Goal: Transaction & Acquisition: Purchase product/service

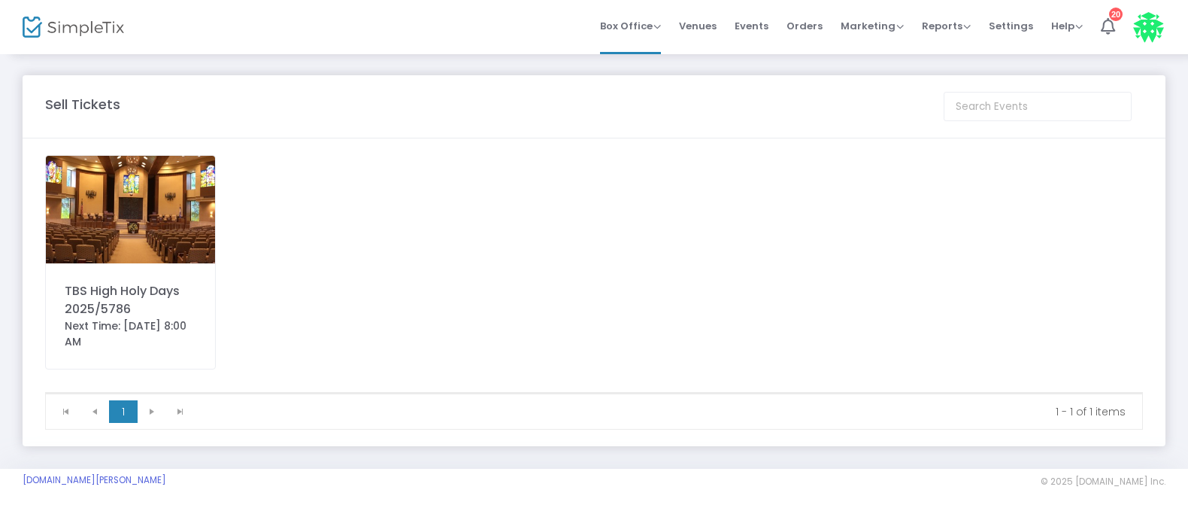
click at [83, 188] on img at bounding box center [130, 210] width 169 height 108
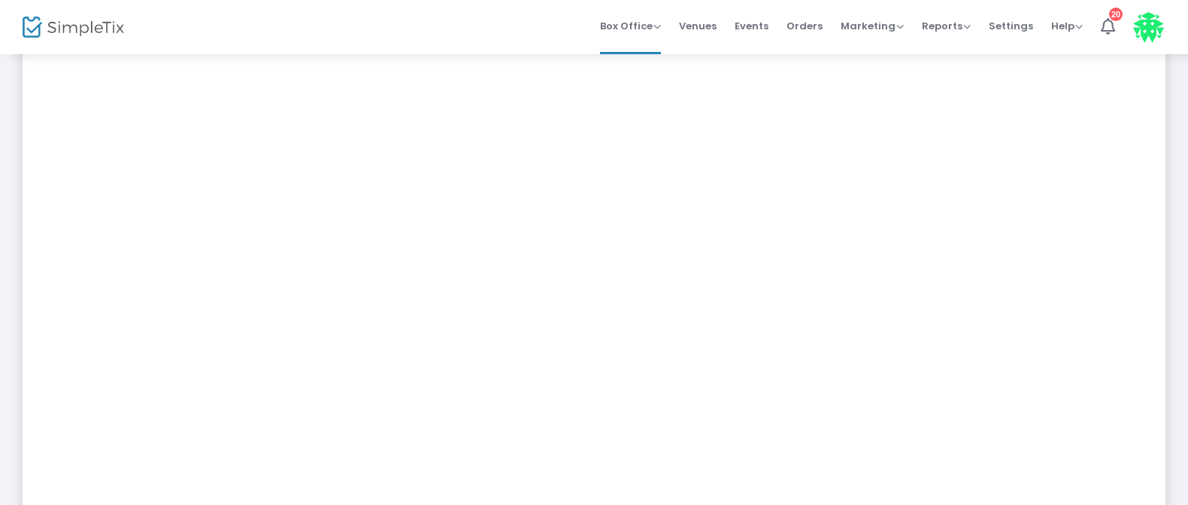
scroll to position [111, 0]
drag, startPoint x: 811, startPoint y: 23, endPoint x: 806, endPoint y: 60, distance: 37.2
click at [811, 23] on span "Orders" at bounding box center [804, 26] width 36 height 38
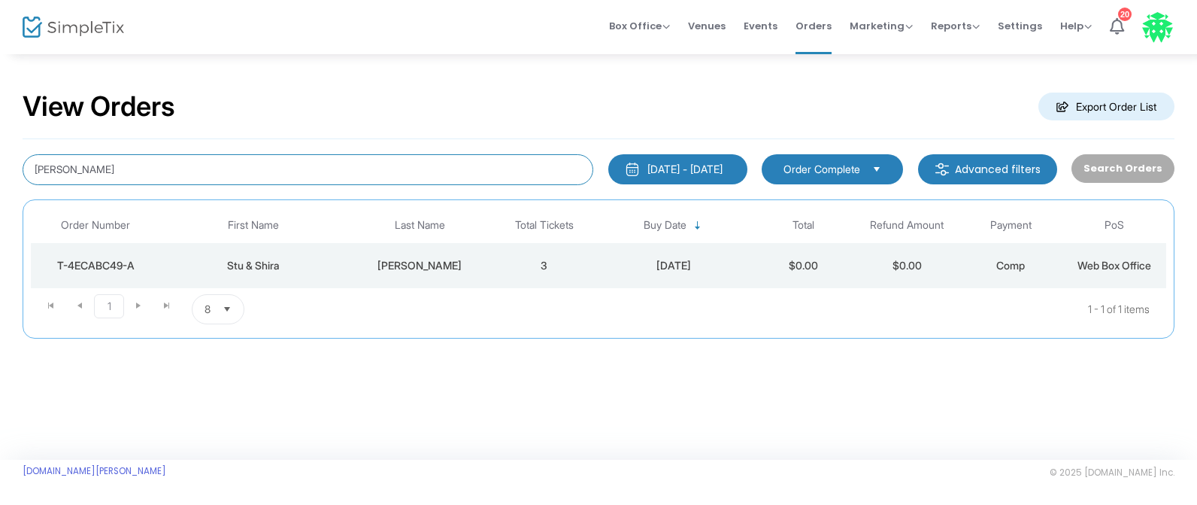
drag, startPoint x: 74, startPoint y: 168, endPoint x: -14, endPoint y: 159, distance: 88.4
click at [0, 159] on html "Processing... please wait Box Office Sell Tickets Bookings Sell Season Pass Ven…" at bounding box center [598, 252] width 1197 height 505
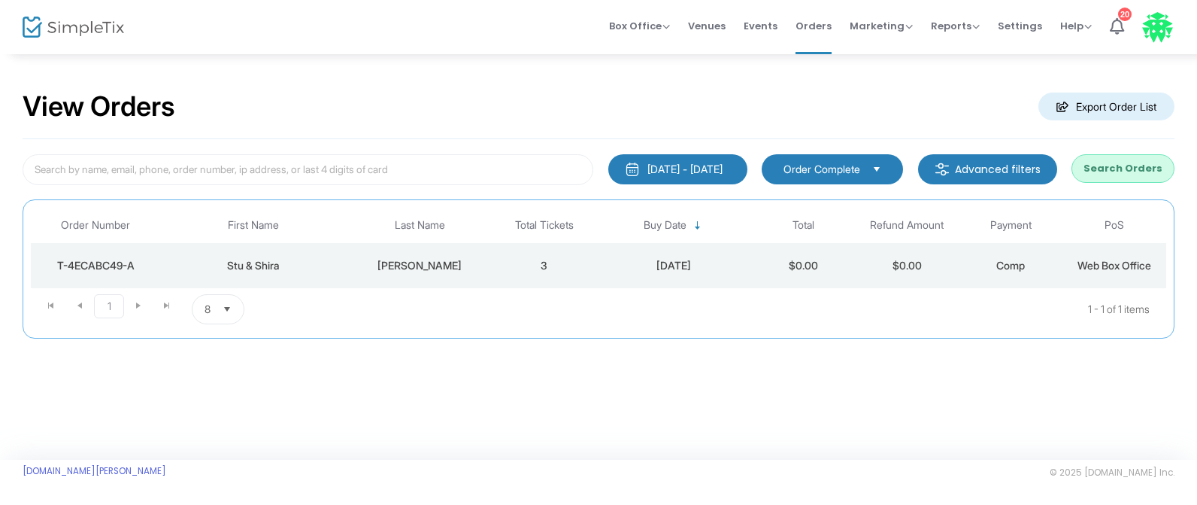
click at [1110, 164] on button "Search Orders" at bounding box center [1122, 168] width 103 height 29
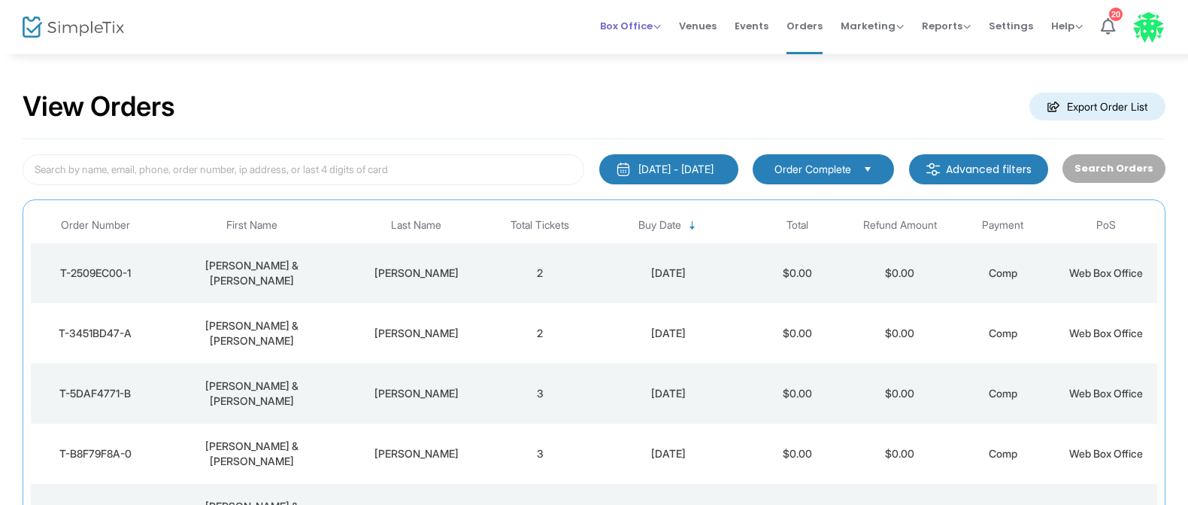
click at [641, 25] on span "Box Office" at bounding box center [630, 26] width 61 height 14
click at [635, 53] on li "Sell Tickets" at bounding box center [654, 50] width 108 height 29
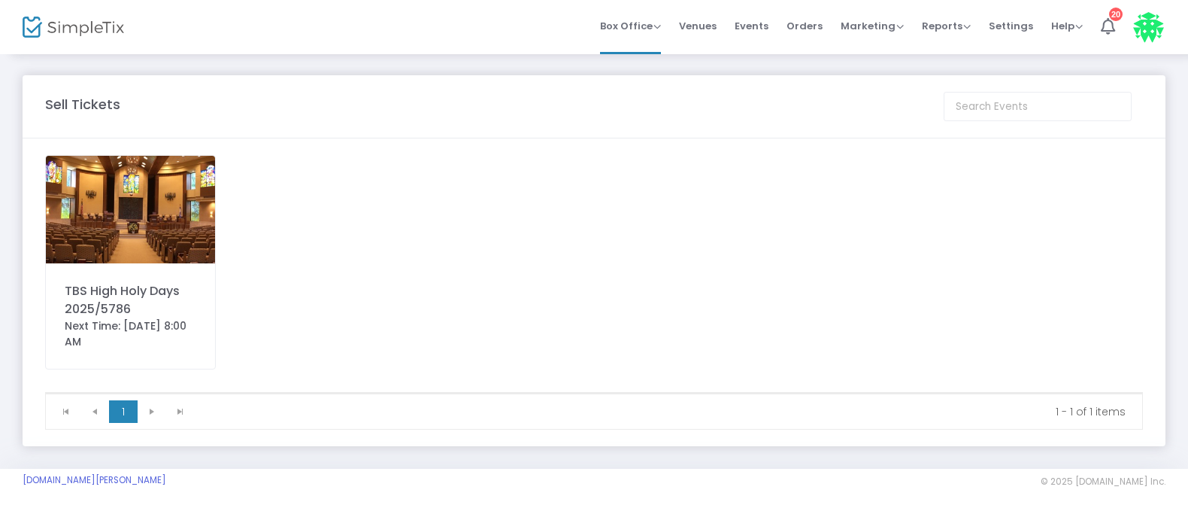
click at [122, 204] on img at bounding box center [130, 210] width 169 height 108
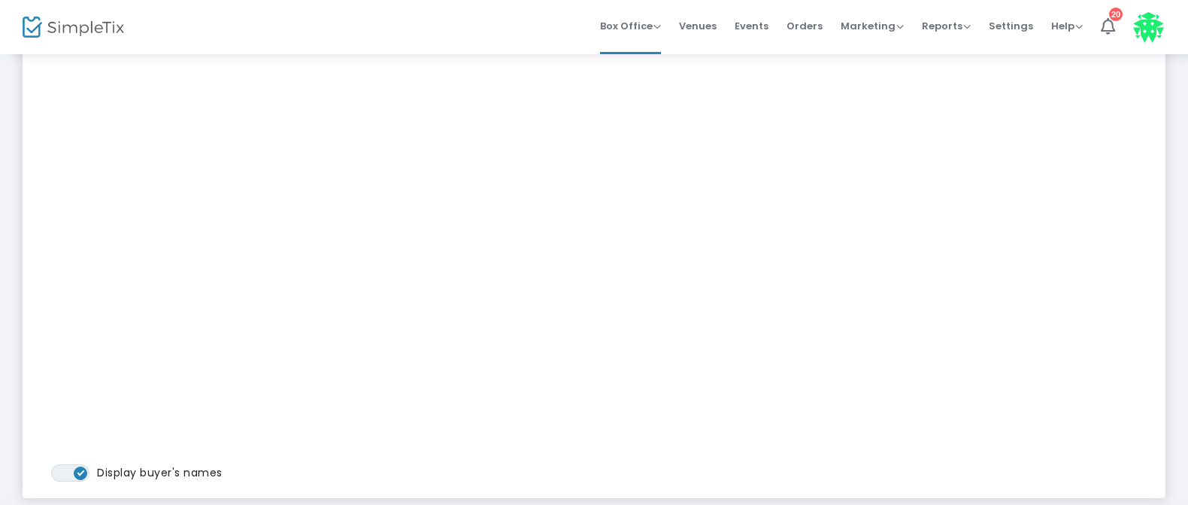
scroll to position [376, 0]
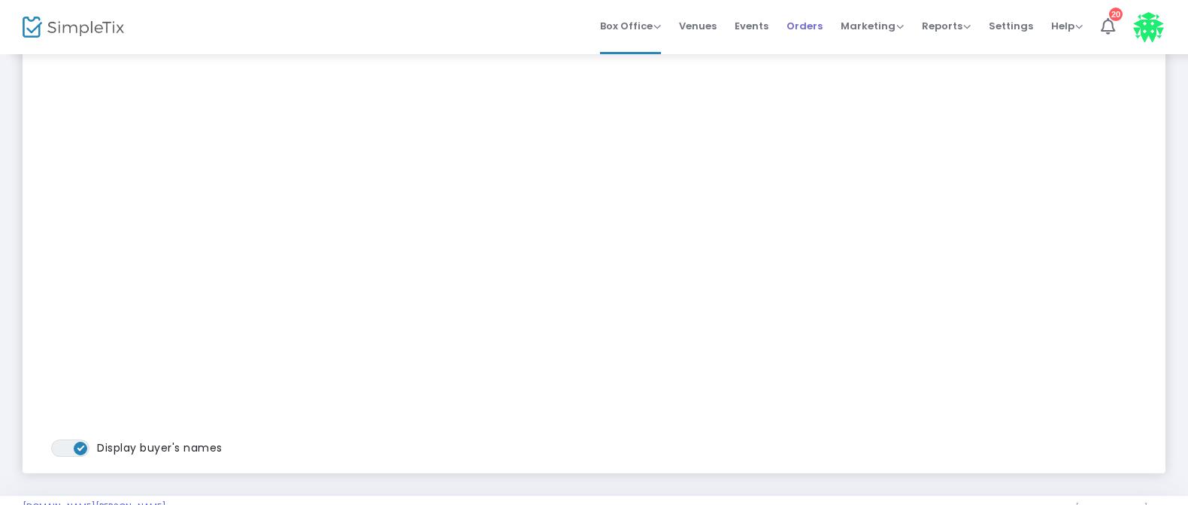
click at [809, 26] on span "Orders" at bounding box center [804, 26] width 36 height 38
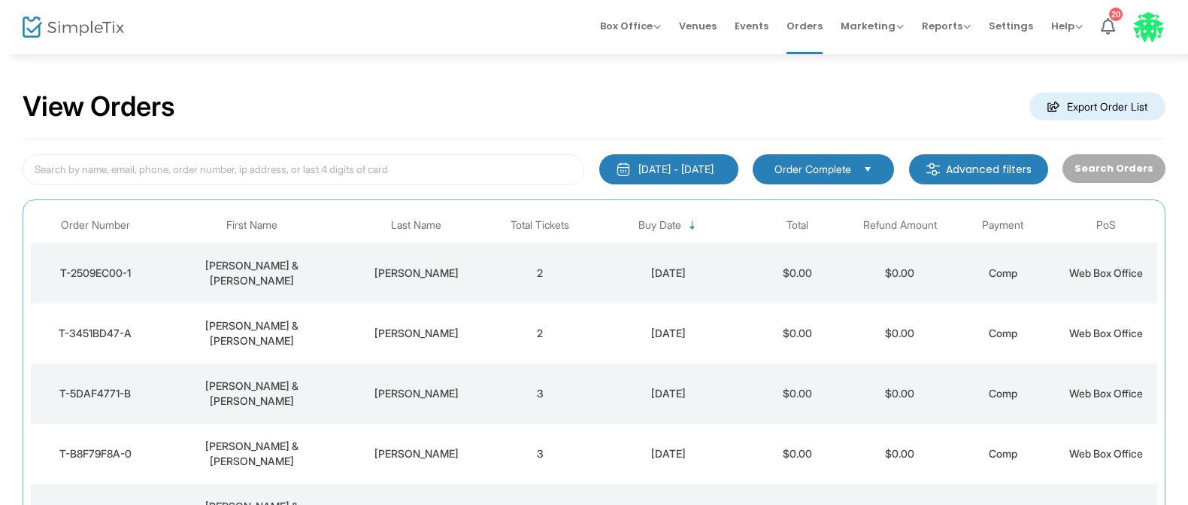
click at [880, 172] on span "Select" at bounding box center [868, 168] width 25 height 25
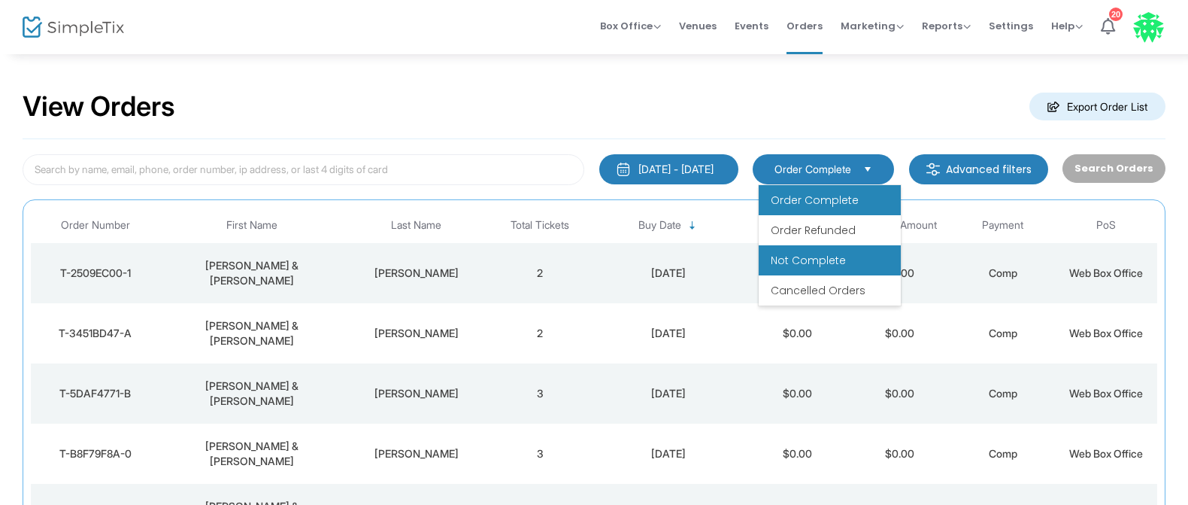
click at [825, 263] on span "Not Complete" at bounding box center [808, 260] width 75 height 15
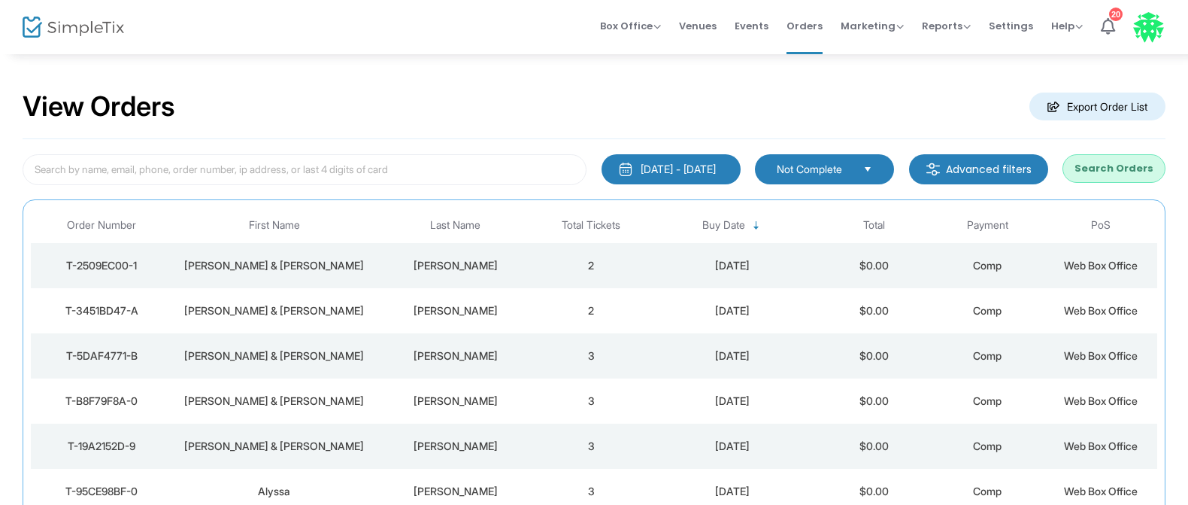
click at [1108, 168] on button "Search Orders" at bounding box center [1113, 168] width 103 height 29
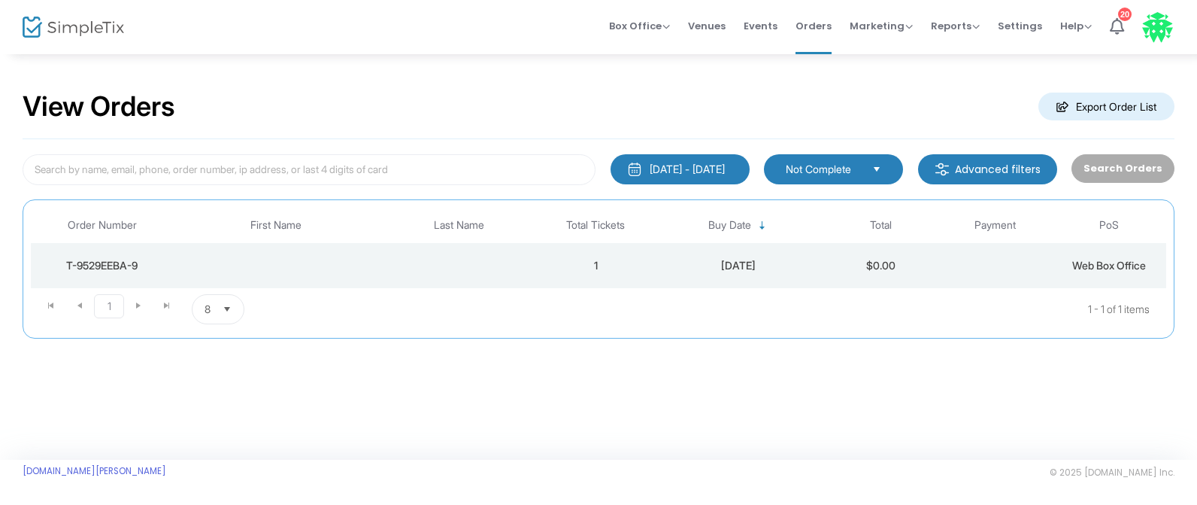
click at [92, 260] on div "T-9529EEBA-9" at bounding box center [102, 265] width 135 height 15
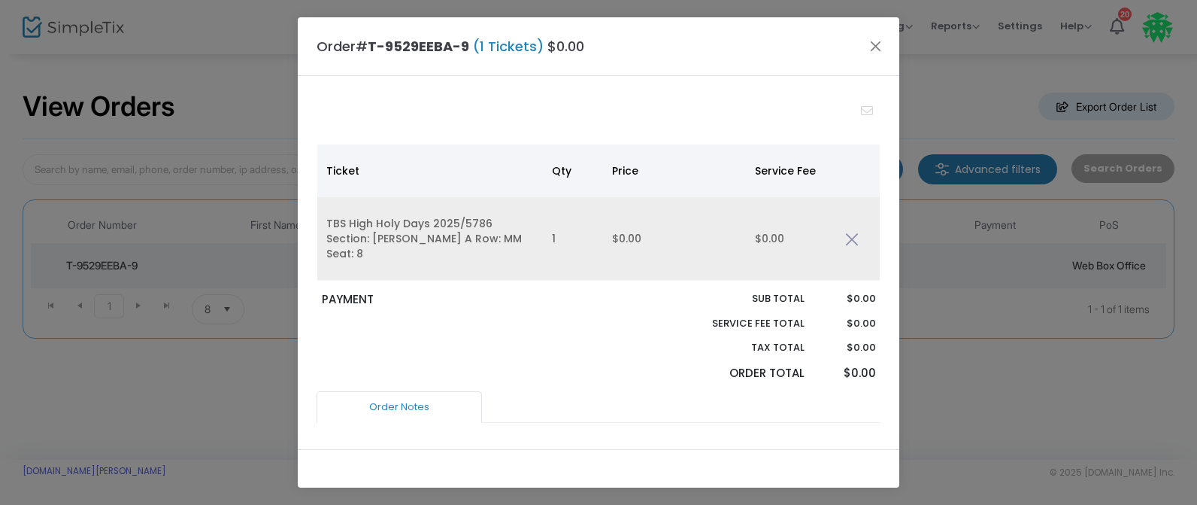
click at [848, 232] on img "Data table" at bounding box center [852, 239] width 14 height 14
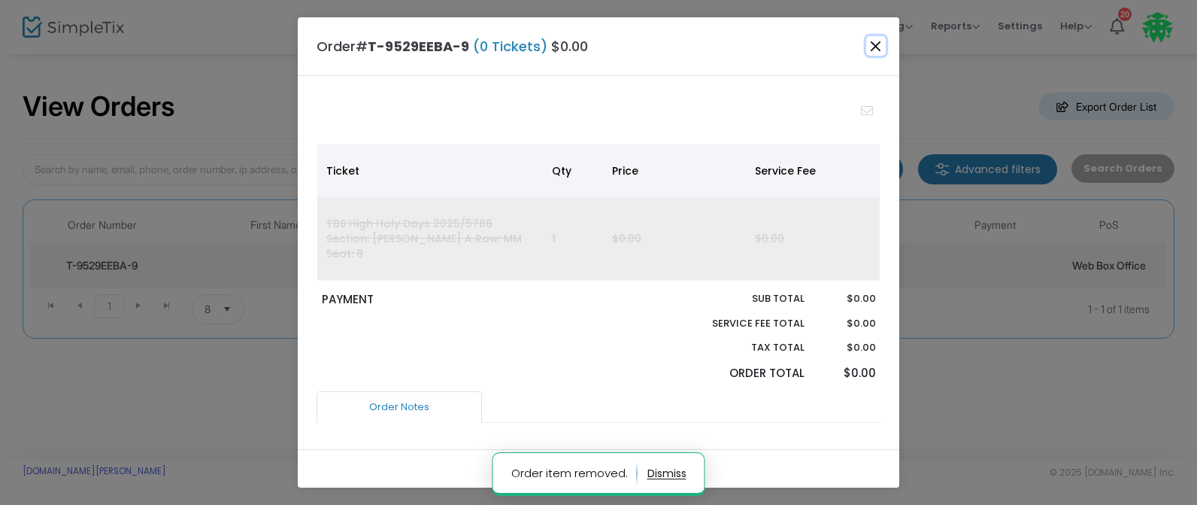
click at [885, 44] on button "Close" at bounding box center [876, 46] width 20 height 20
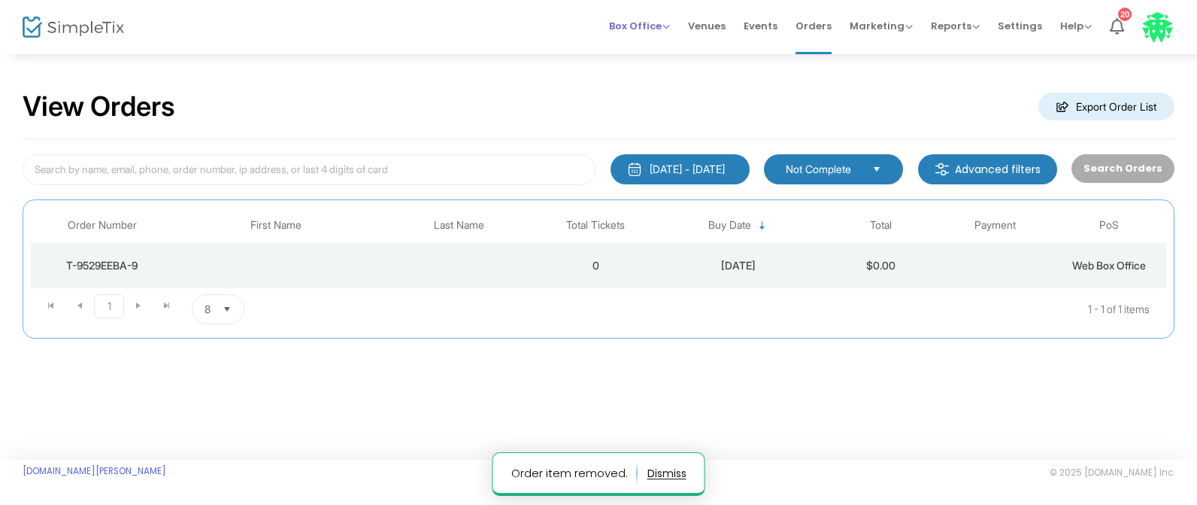
click at [649, 22] on span "Box Office" at bounding box center [639, 26] width 61 height 14
click at [643, 50] on li "Sell Tickets" at bounding box center [663, 50] width 108 height 29
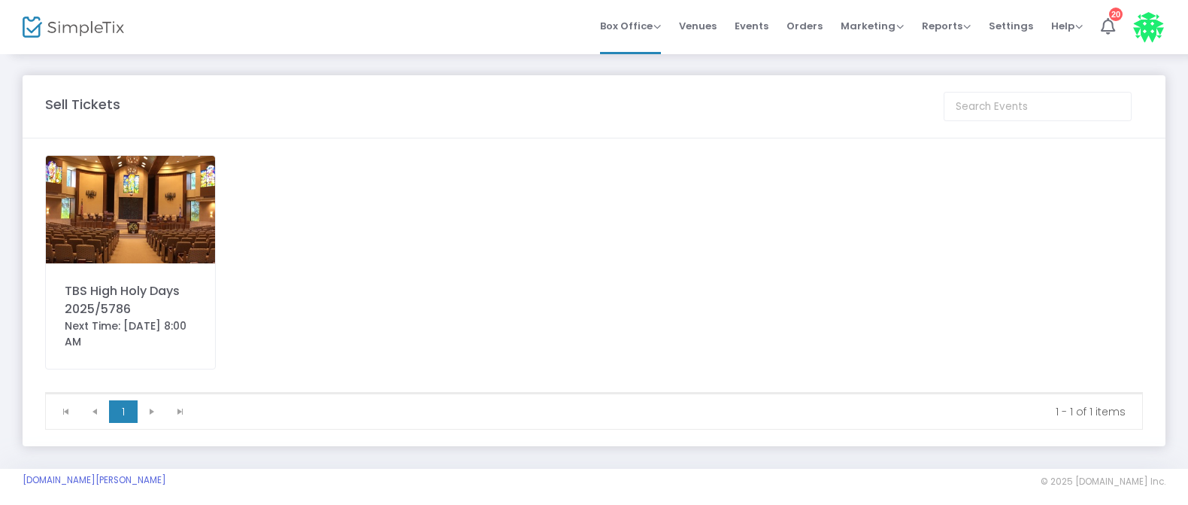
click at [119, 198] on img at bounding box center [130, 210] width 169 height 108
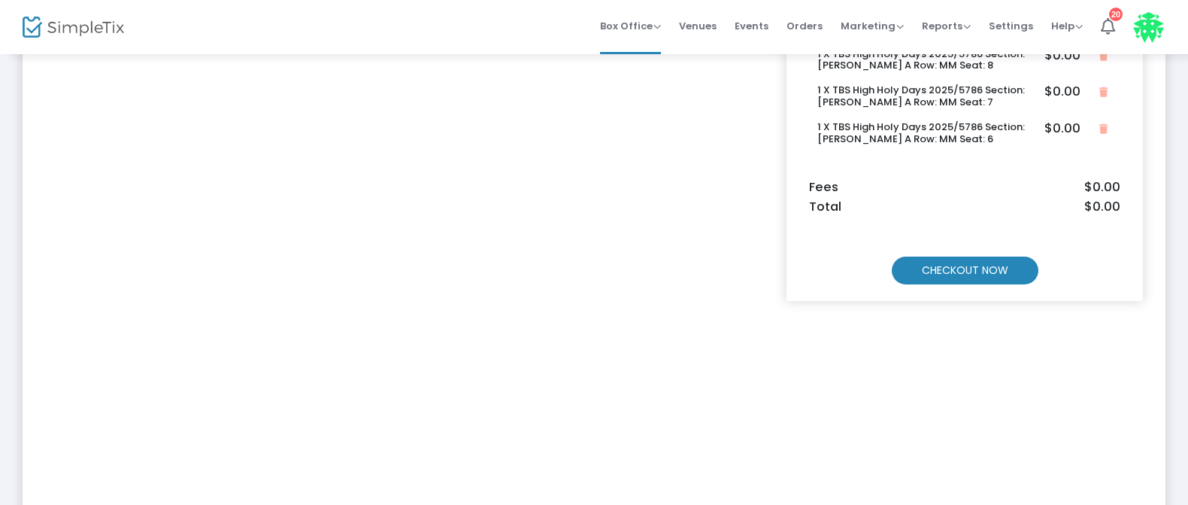
scroll to position [226, 0]
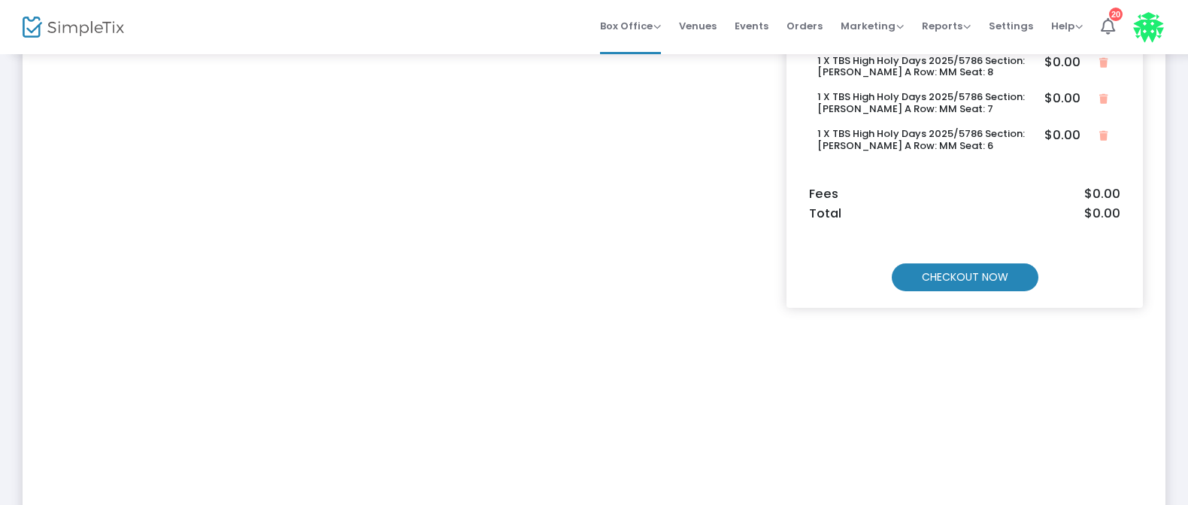
click at [917, 278] on m-button "CHECKOUT NOW" at bounding box center [965, 277] width 147 height 28
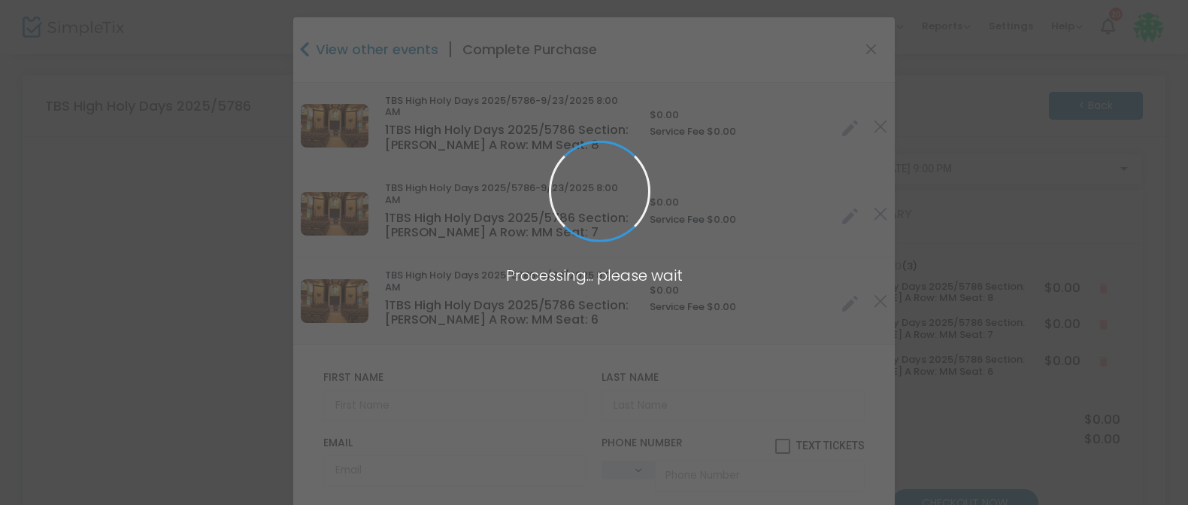
type input "[GEOGRAPHIC_DATA]"
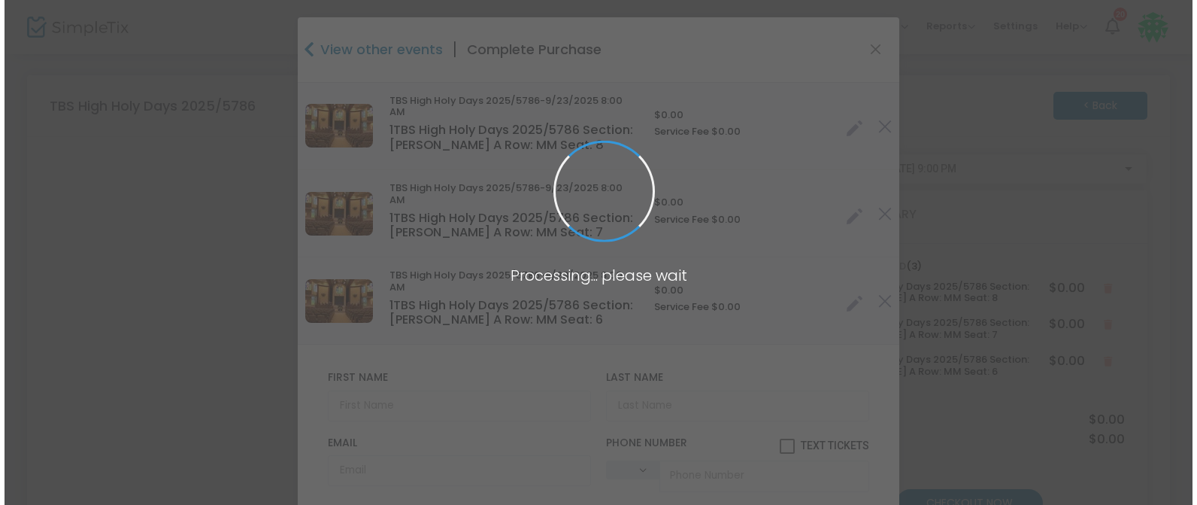
scroll to position [0, 0]
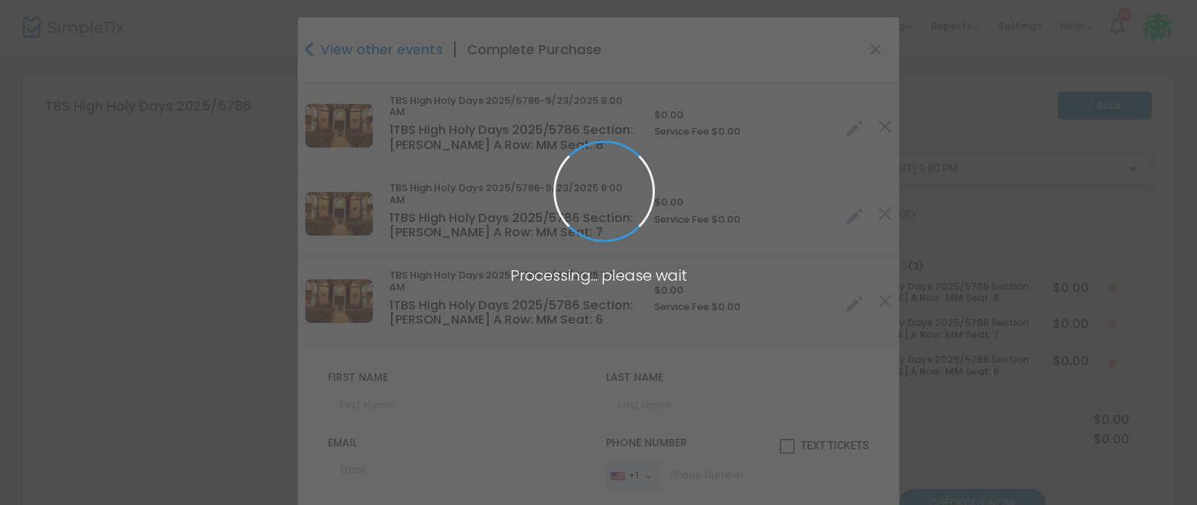
type input "[US_STATE]"
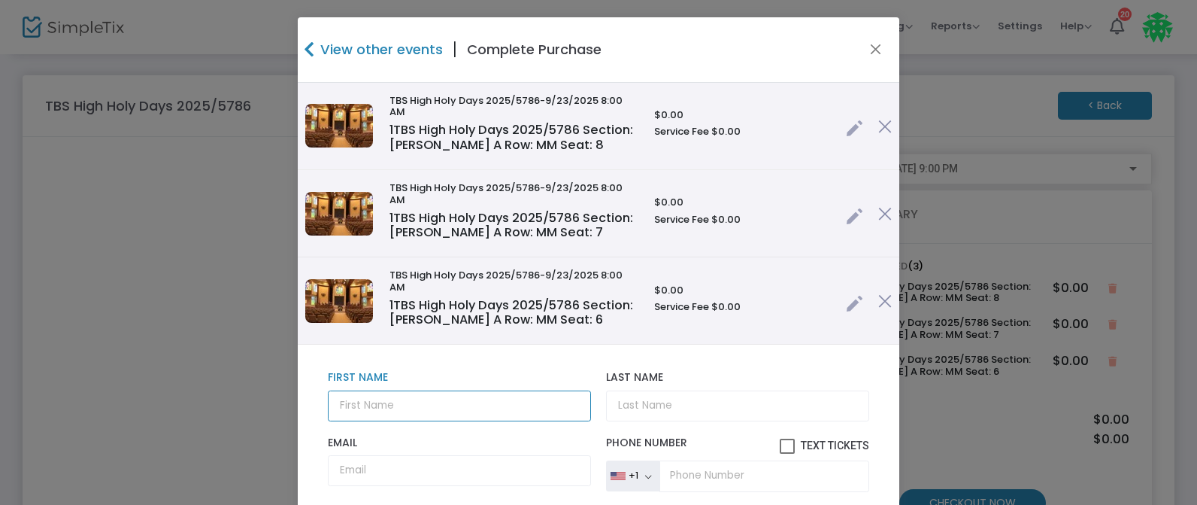
drag, startPoint x: 344, startPoint y: 405, endPoint x: 348, endPoint y: 397, distance: 9.1
click at [344, 405] on input "text" at bounding box center [459, 405] width 263 height 31
type input "[PERSON_NAME] & [PERSON_NAME]"
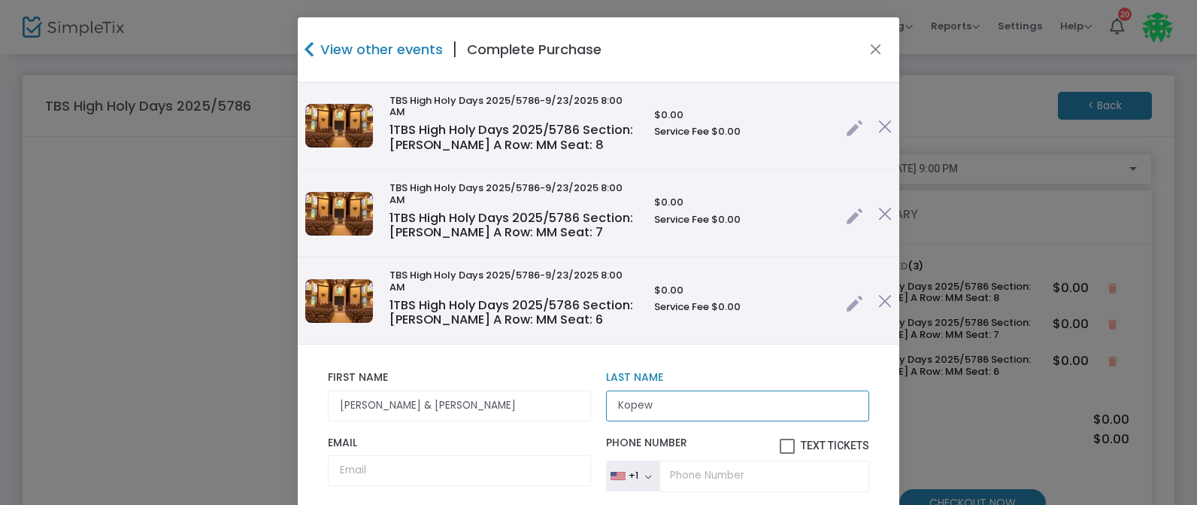
type input "Kopew"
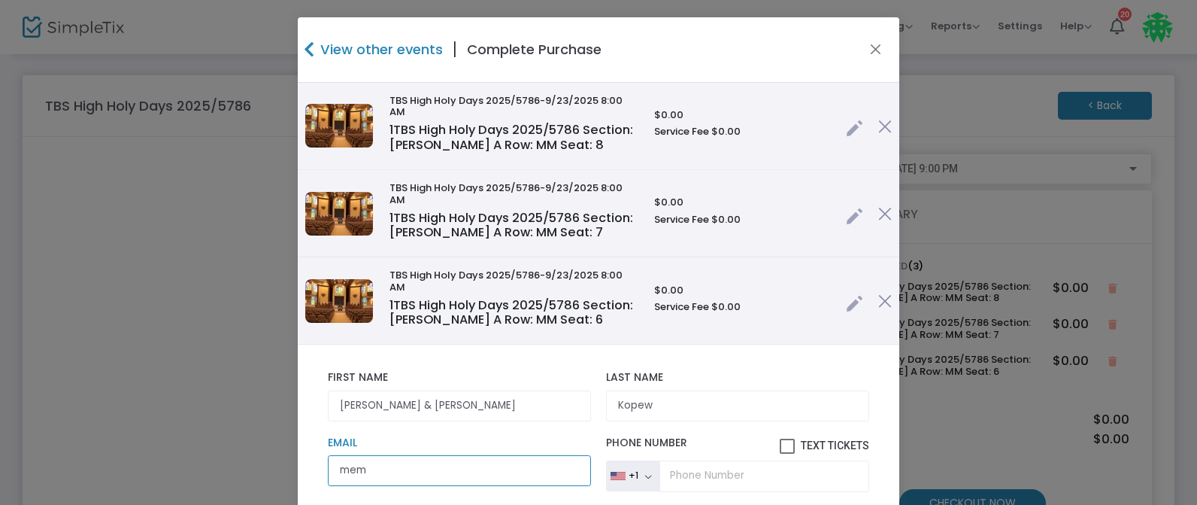
type input "[EMAIL_ADDRESS][DOMAIN_NAME]"
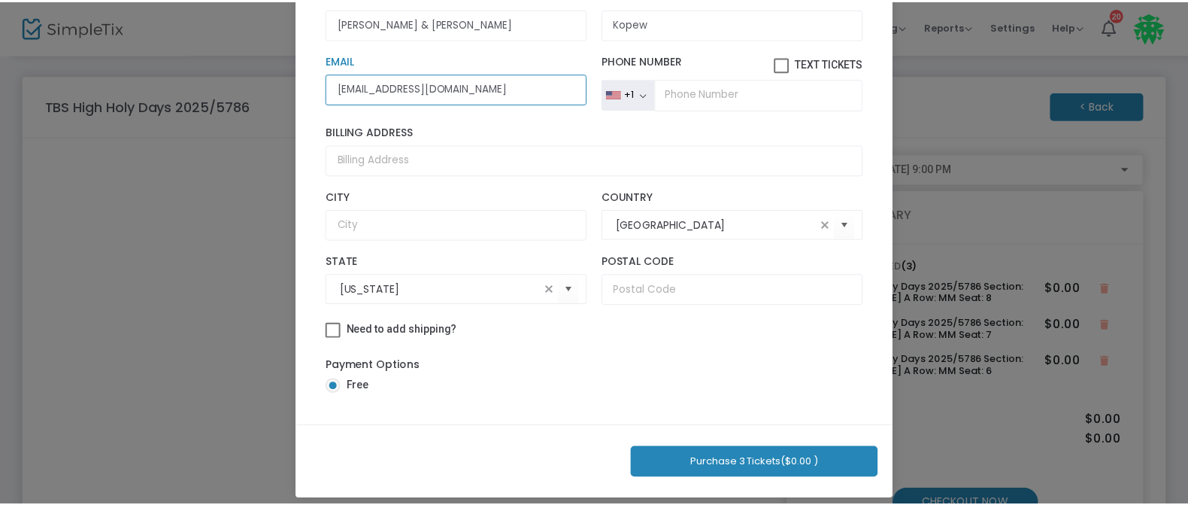
scroll to position [192, 0]
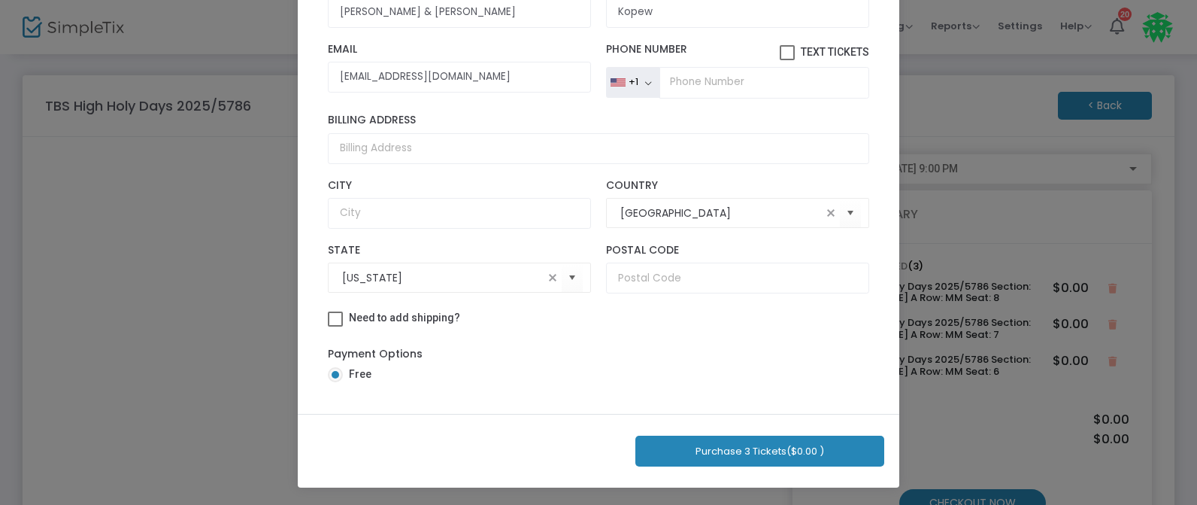
click at [724, 455] on button "Purchase 3 Tickets ($0.00 )" at bounding box center [759, 450] width 249 height 31
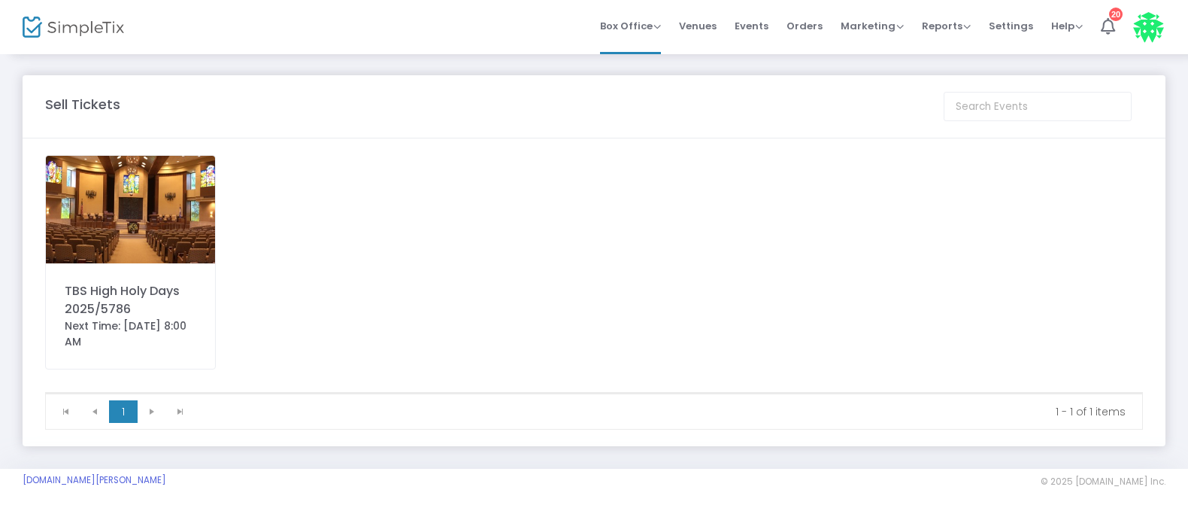
drag, startPoint x: 139, startPoint y: 195, endPoint x: 194, endPoint y: 211, distance: 56.9
click at [139, 195] on img at bounding box center [130, 210] width 169 height 108
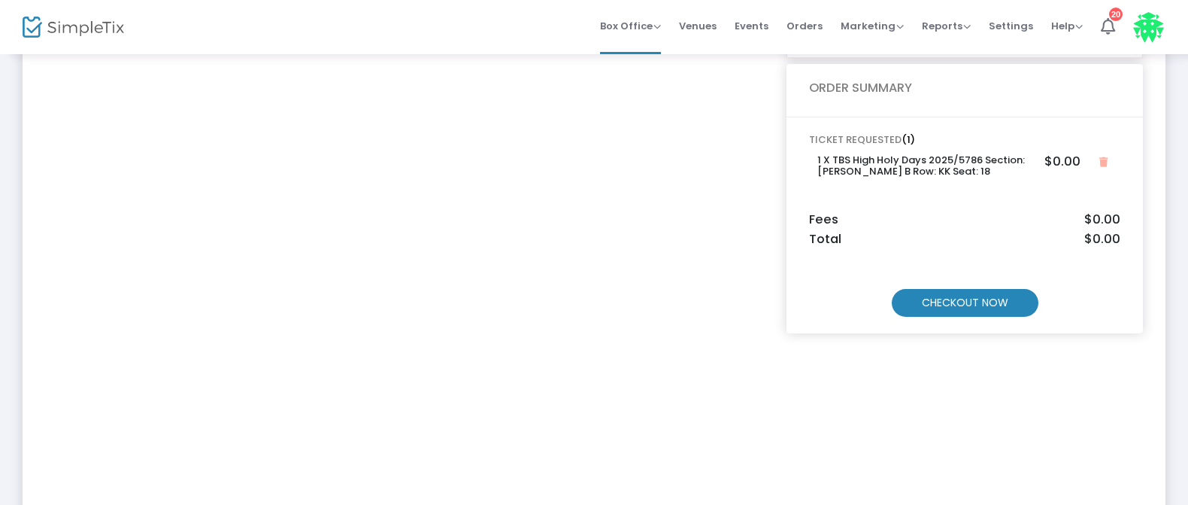
scroll to position [111, 0]
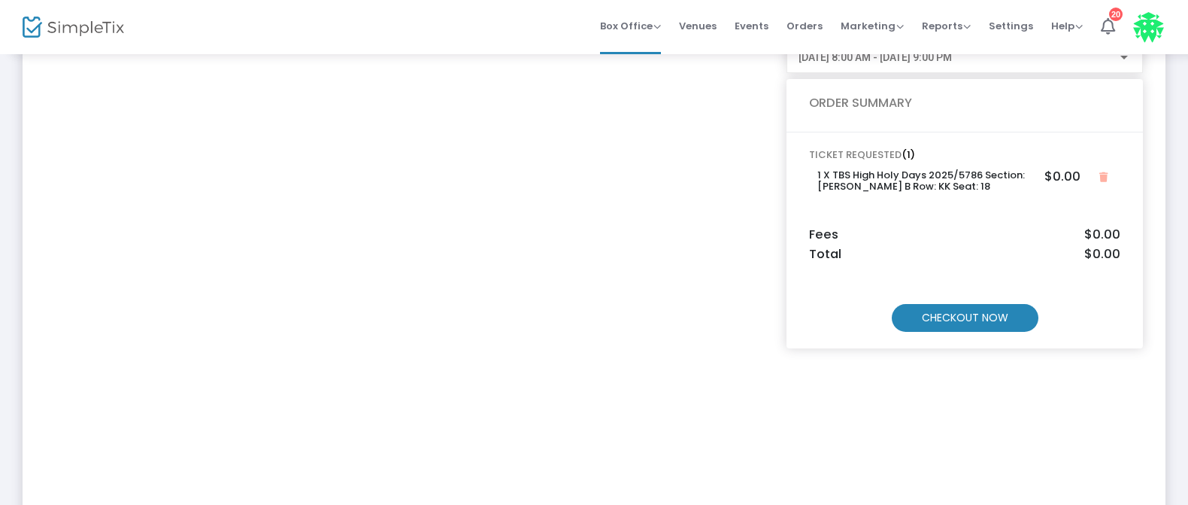
click at [941, 320] on m-button "CHECKOUT NOW" at bounding box center [965, 318] width 147 height 28
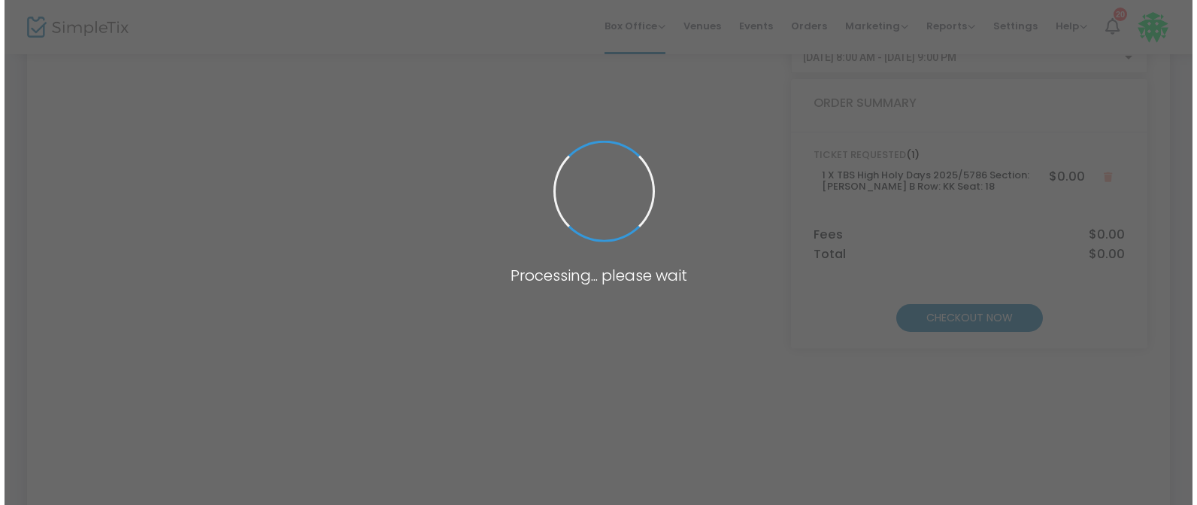
scroll to position [0, 0]
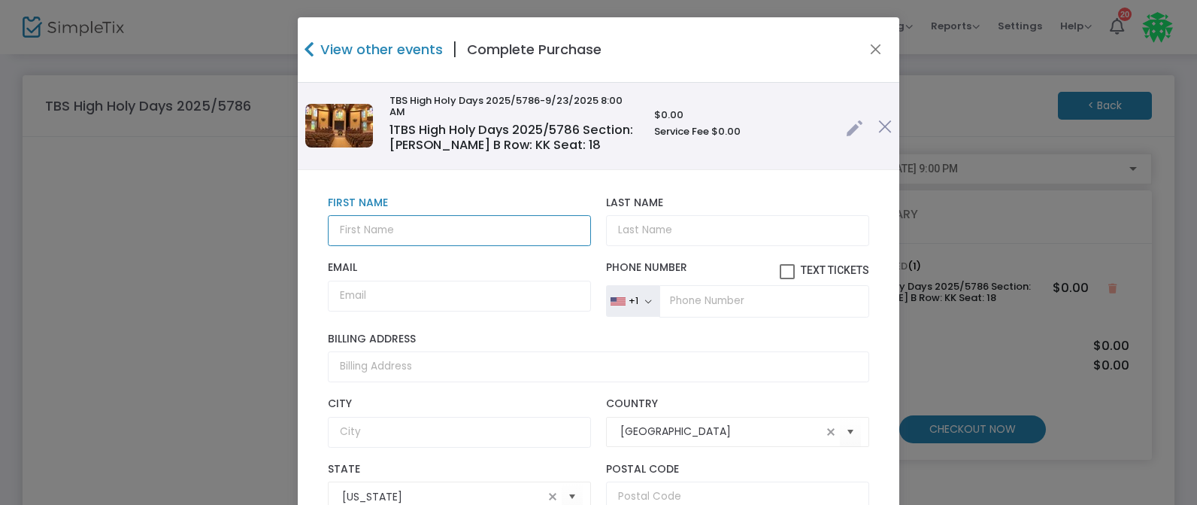
click at [374, 234] on input "text" at bounding box center [459, 230] width 263 height 31
type input "D"
type input "[PERSON_NAME]"
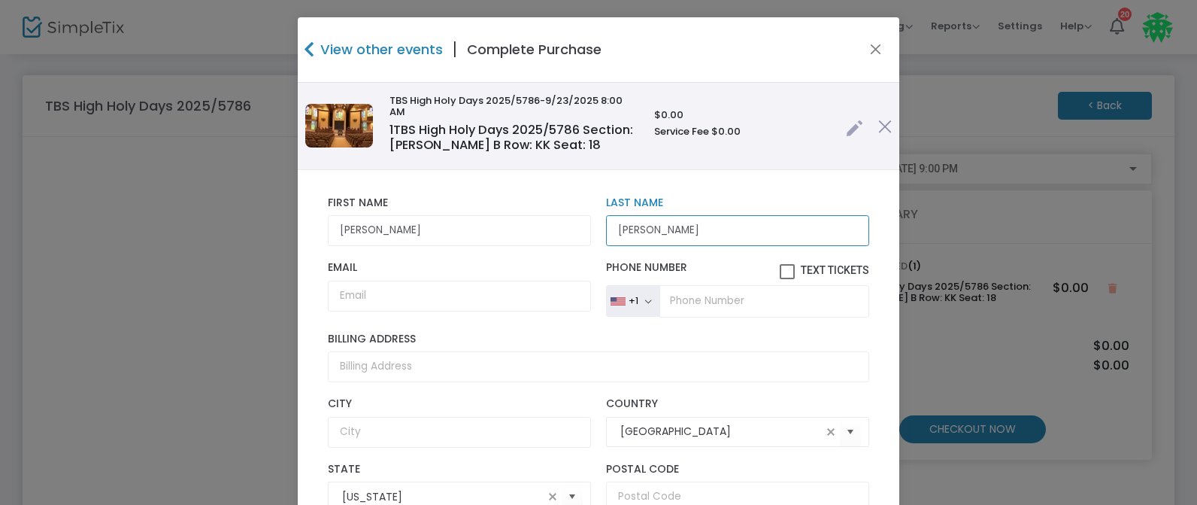
type input "[PERSON_NAME]"
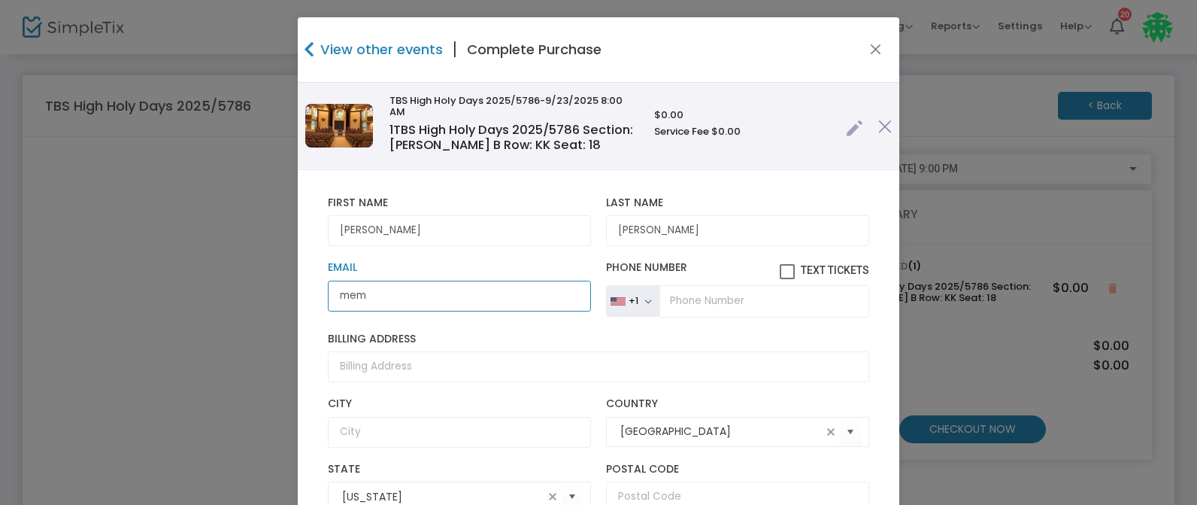
type input "[EMAIL_ADDRESS][DOMAIN_NAME]"
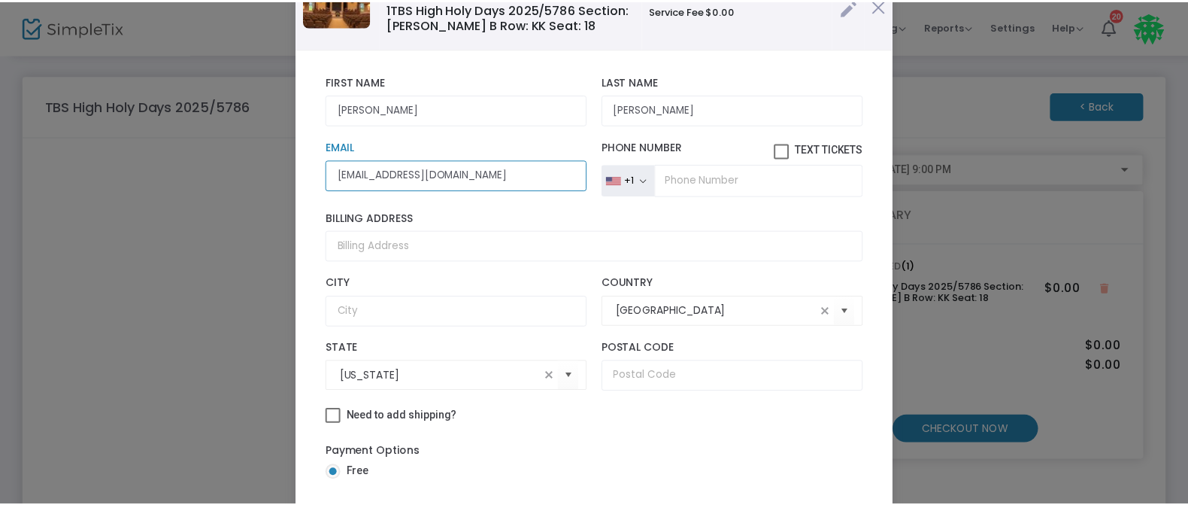
scroll to position [192, 0]
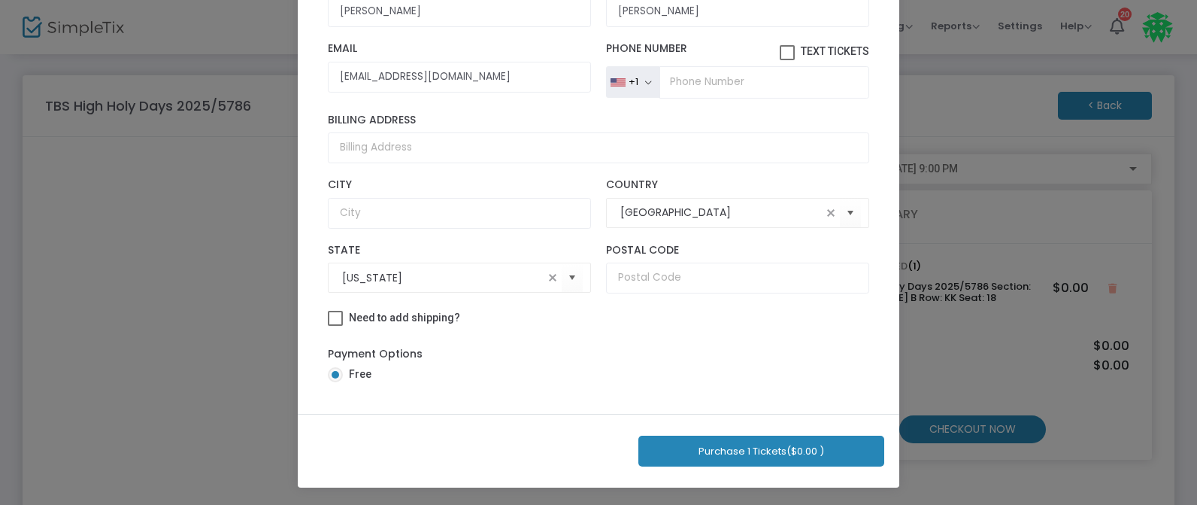
click at [726, 455] on button "Purchase 1 Tickets ($0.00 )" at bounding box center [761, 450] width 246 height 31
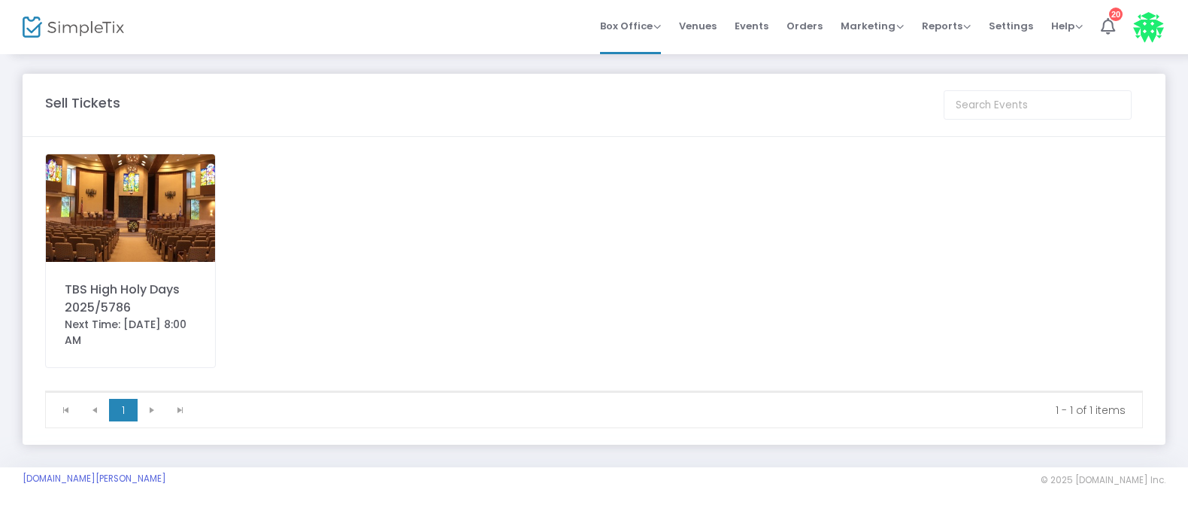
scroll to position [0, 0]
click at [122, 223] on img at bounding box center [130, 210] width 169 height 108
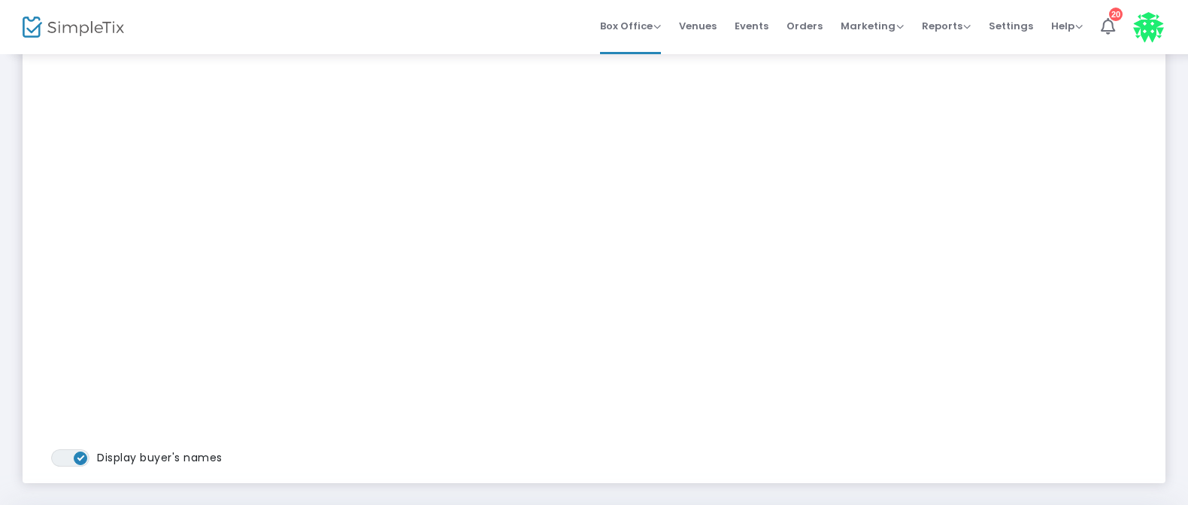
scroll to position [376, 0]
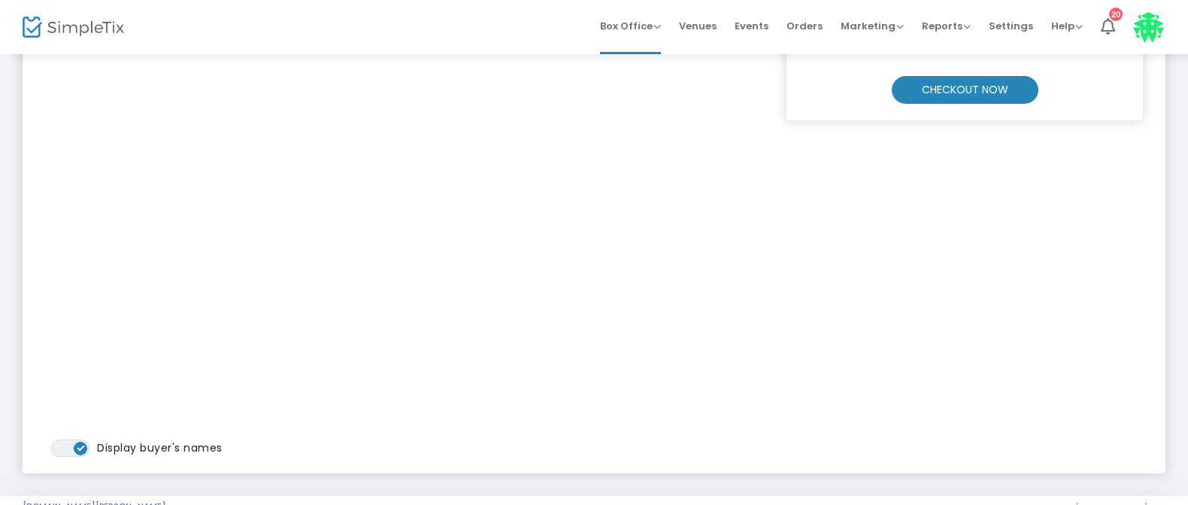
click at [948, 90] on m-button "CHECKOUT NOW" at bounding box center [965, 90] width 147 height 28
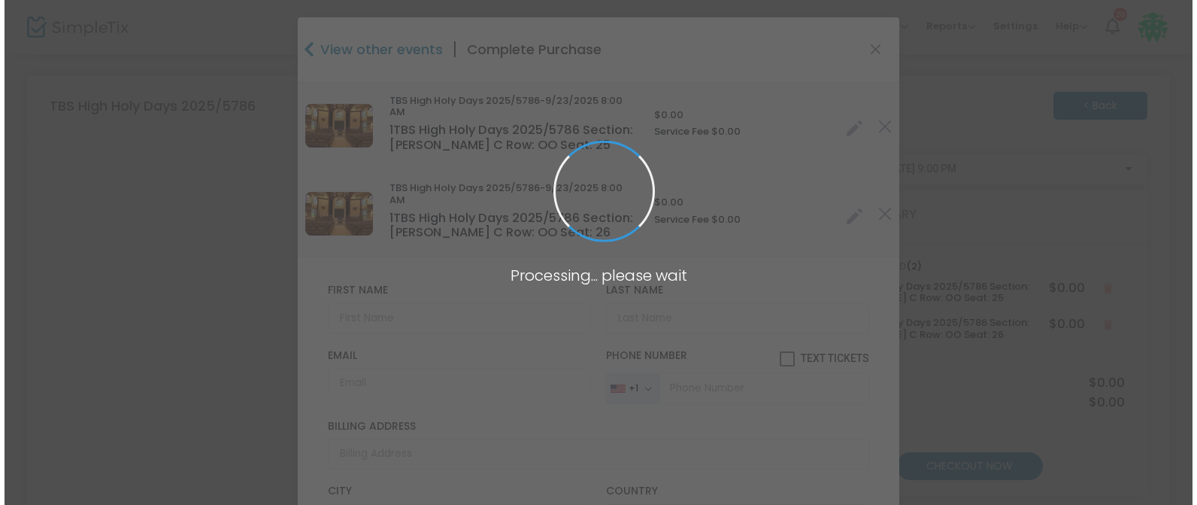
scroll to position [0, 0]
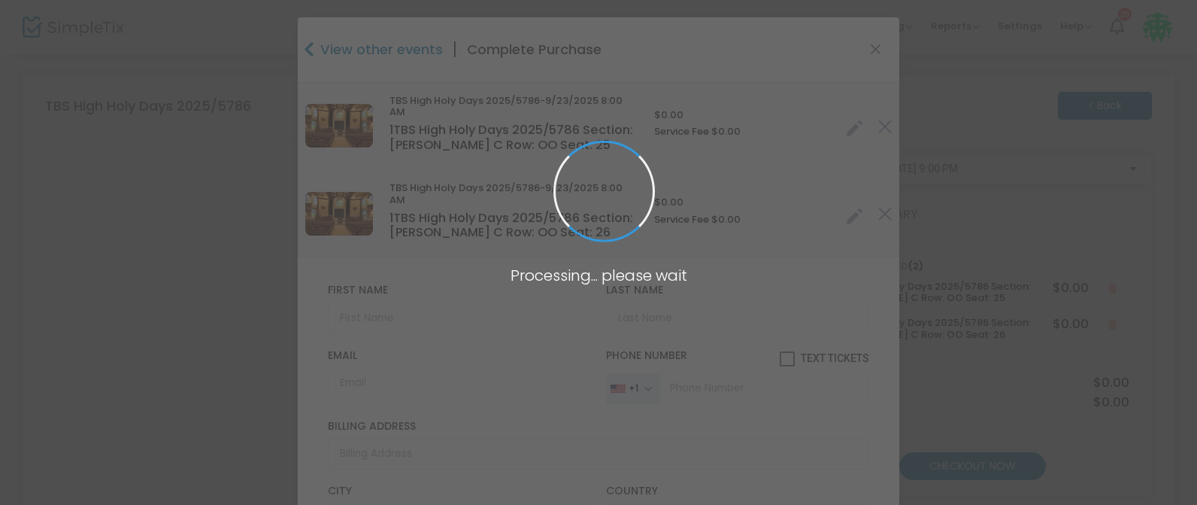
type input "[US_STATE]"
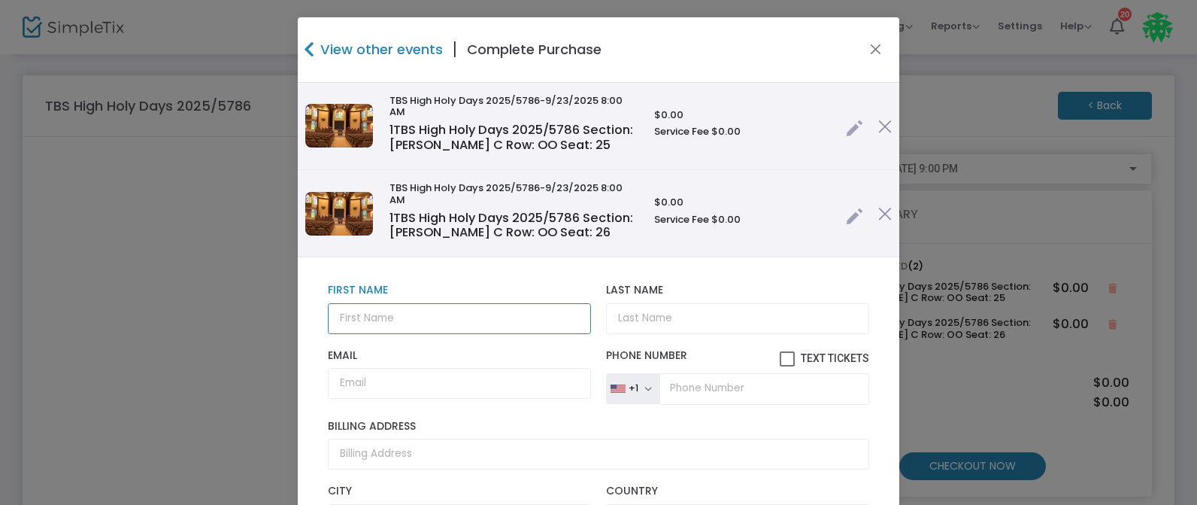
click at [353, 321] on input "text" at bounding box center [459, 318] width 263 height 31
type input "[PERSON_NAME] & [PERSON_NAME]"
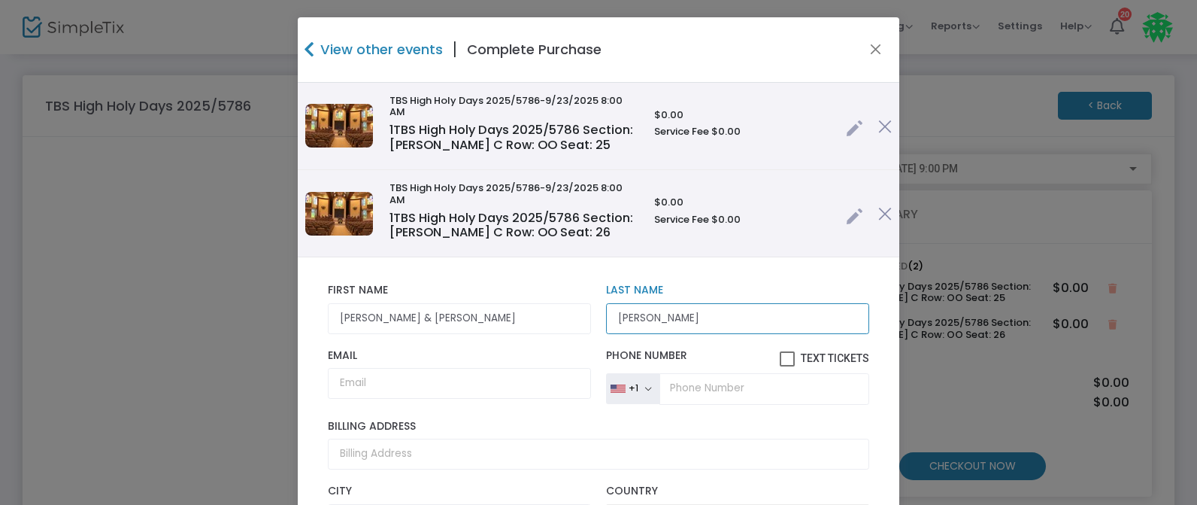
type input "[PERSON_NAME]"
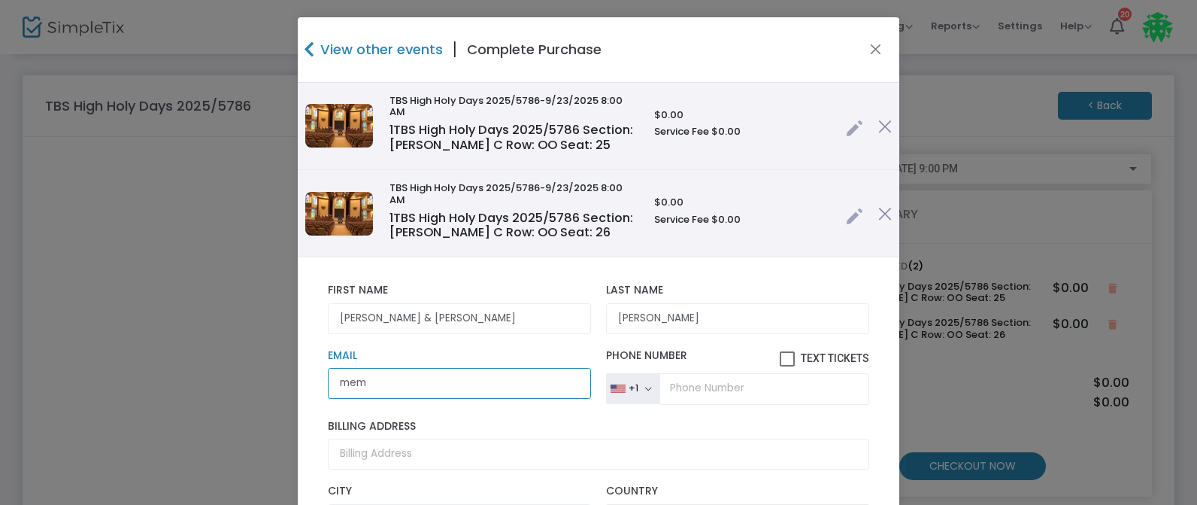
type input "[EMAIL_ADDRESS][DOMAIN_NAME]"
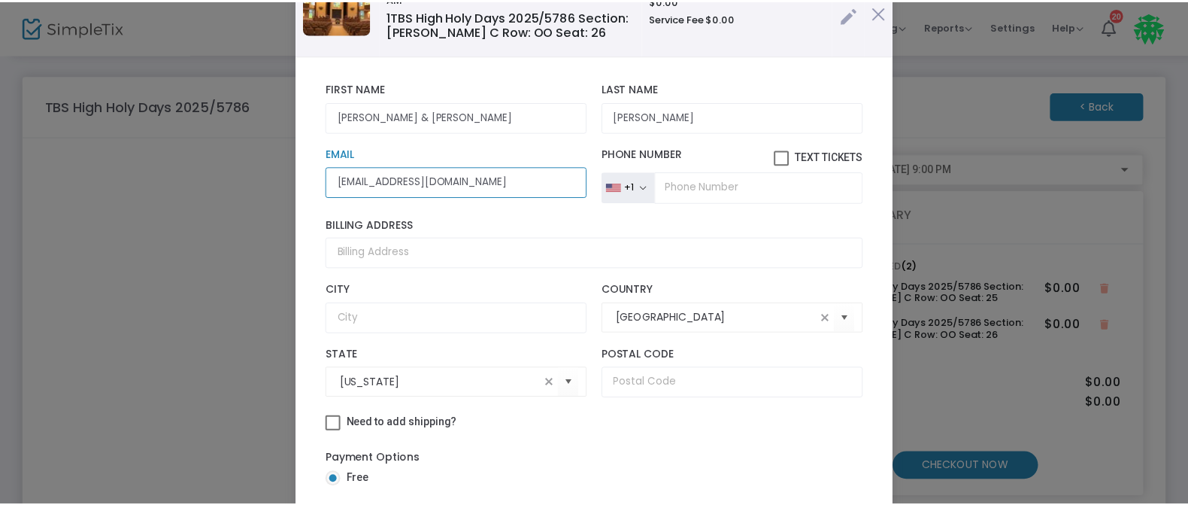
scroll to position [192, 0]
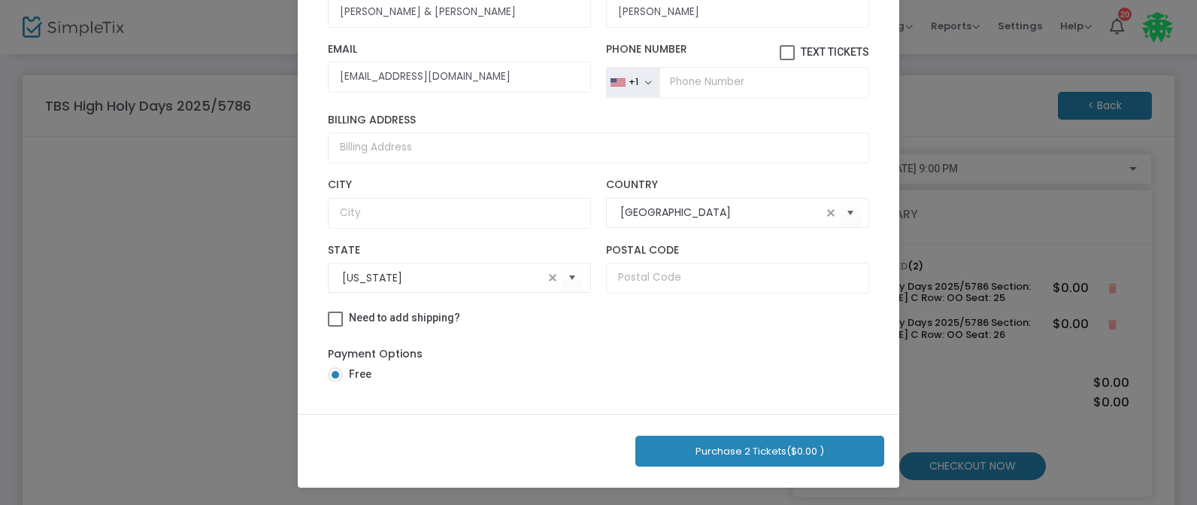
click at [720, 450] on button "Purchase 2 Tickets ($0.00 )" at bounding box center [759, 450] width 249 height 31
